Goal: Find specific page/section: Find specific page/section

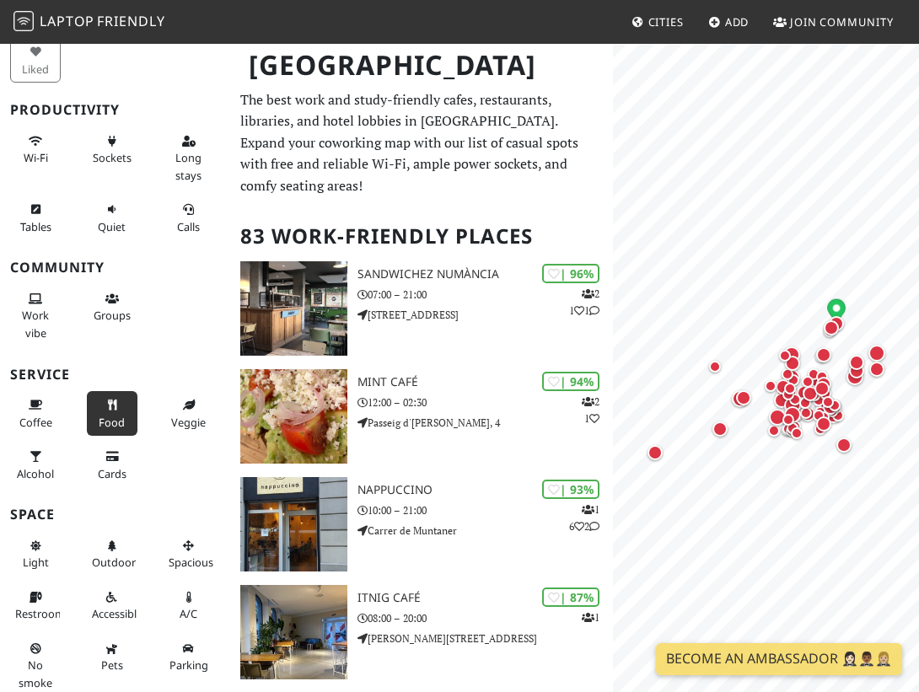
scroll to position [94, 0]
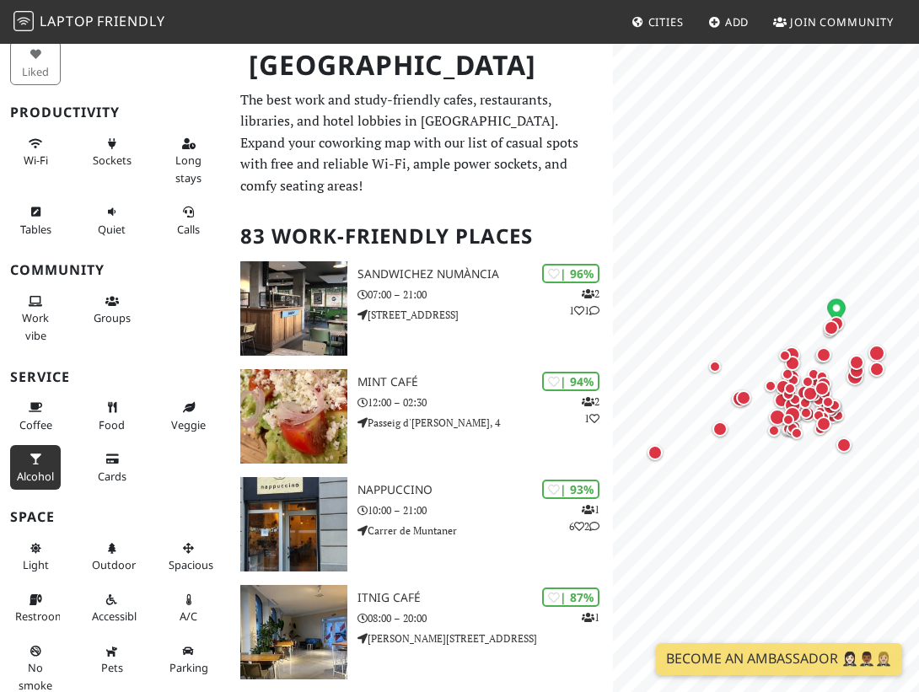
click at [36, 479] on button "Alcohol" at bounding box center [35, 467] width 51 height 45
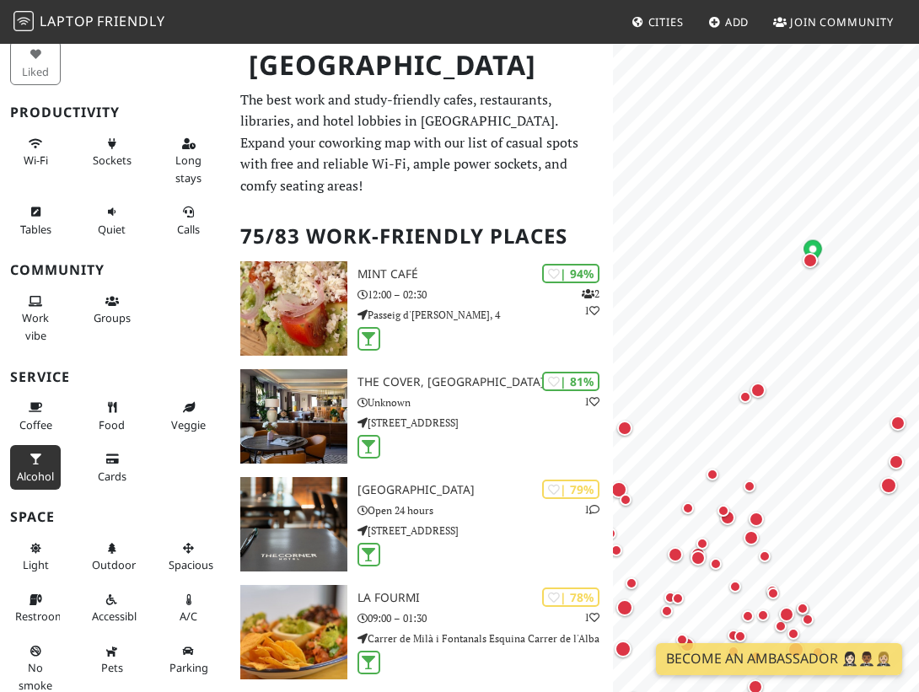
click at [37, 469] on span "Alcohol" at bounding box center [35, 476] width 37 height 15
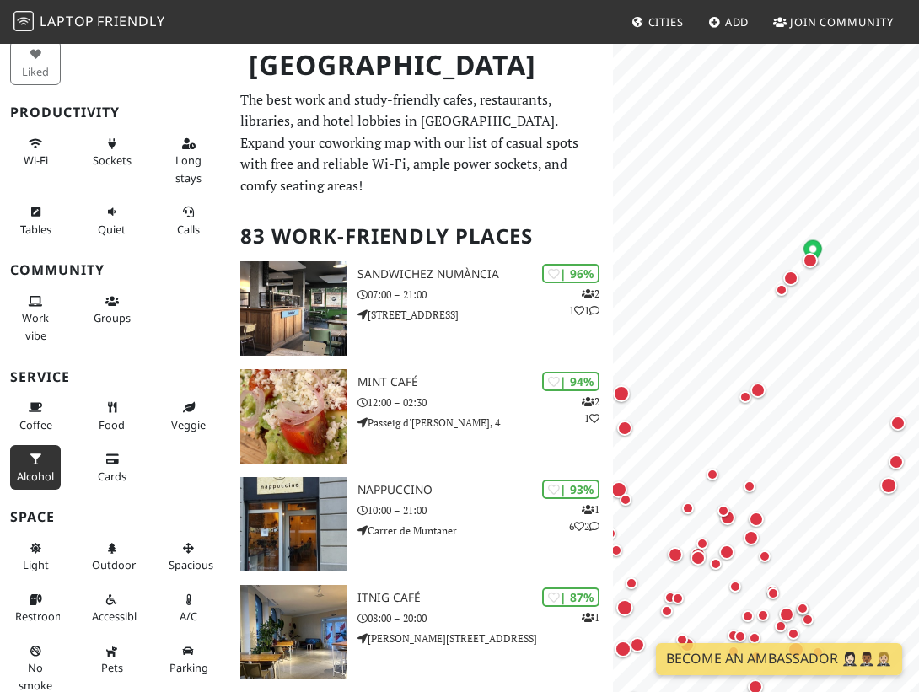
click at [45, 455] on button "Alcohol" at bounding box center [35, 467] width 51 height 45
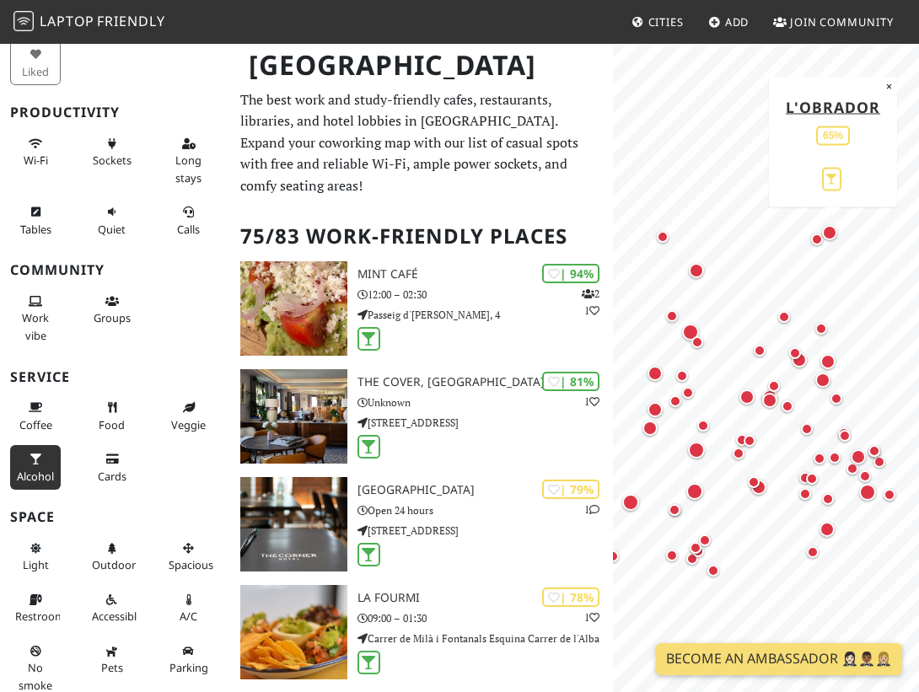
click at [836, 236] on div "Map marker" at bounding box center [829, 232] width 15 height 15
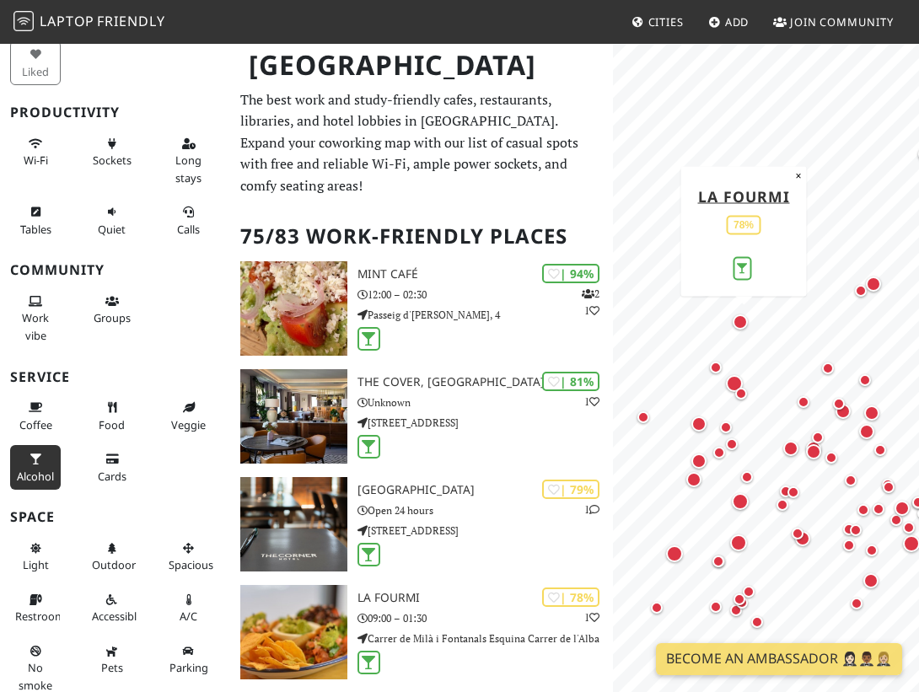
click at [739, 316] on div "Map marker" at bounding box center [740, 322] width 15 height 15
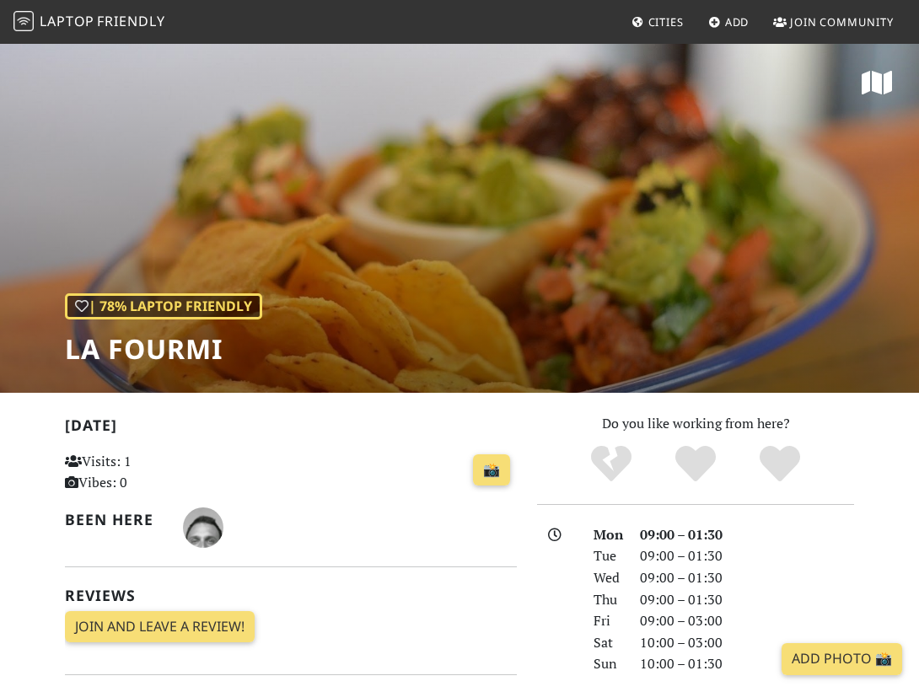
scroll to position [138, 0]
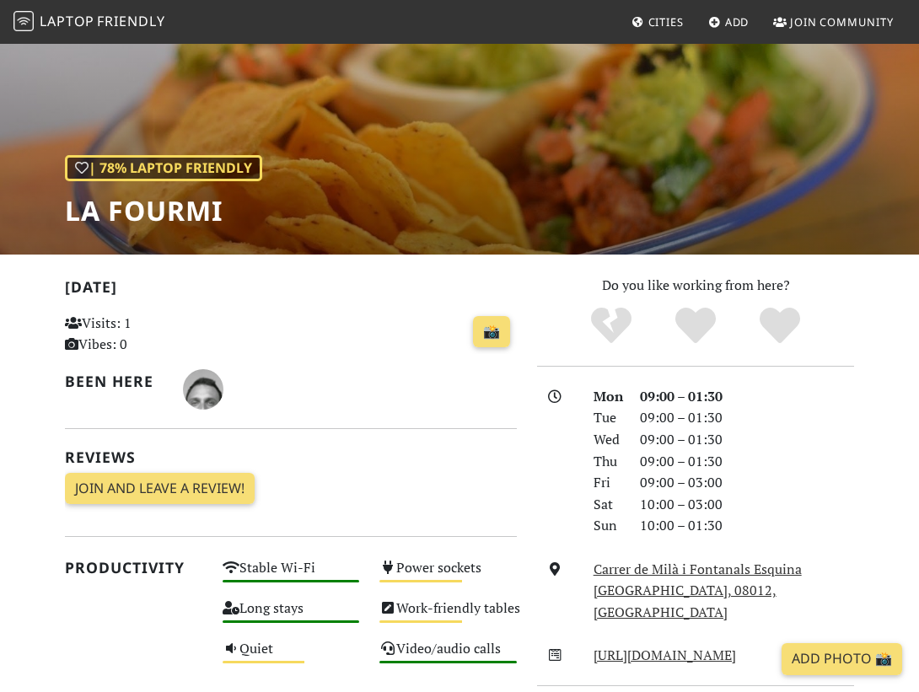
click at [344, 288] on h2 "Today" at bounding box center [291, 290] width 452 height 24
click at [340, 285] on h2 "Today" at bounding box center [291, 290] width 452 height 24
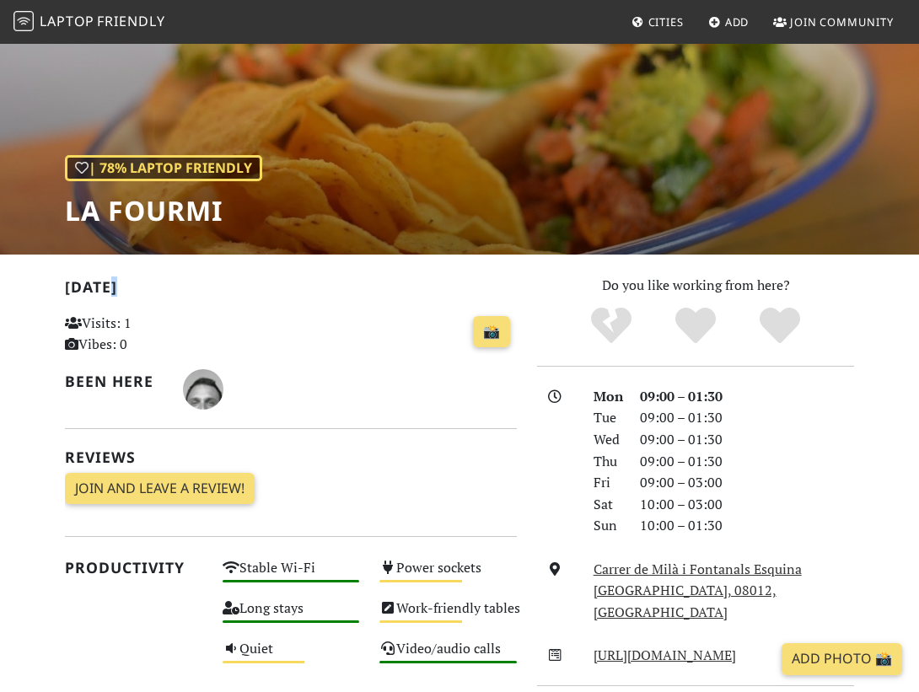
click at [340, 285] on h2 "Today" at bounding box center [291, 290] width 452 height 24
click at [286, 287] on h2 "Today" at bounding box center [291, 290] width 452 height 24
click at [244, 311] on div "📸" at bounding box center [370, 333] width 294 height 46
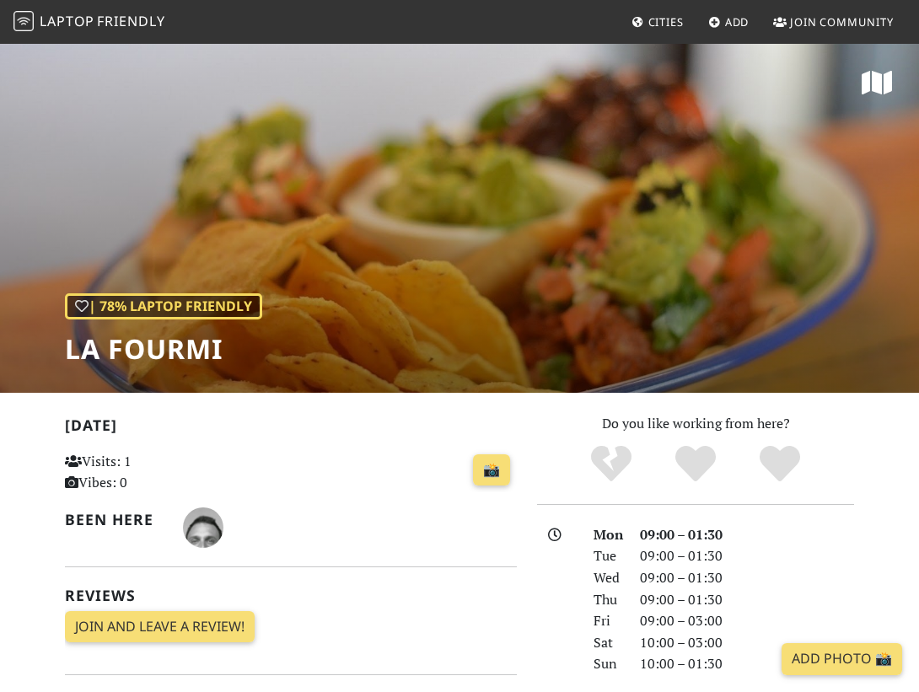
scroll to position [0, 0]
